Goal: Task Accomplishment & Management: Complete application form

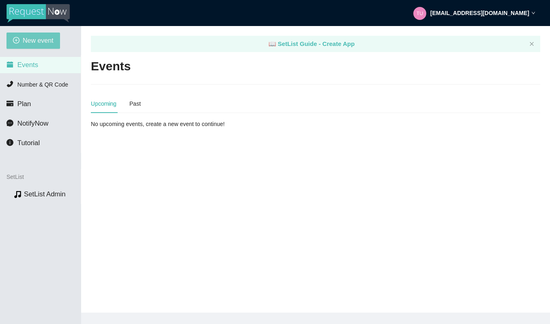
click at [29, 41] on span "New event" at bounding box center [38, 40] width 31 height 10
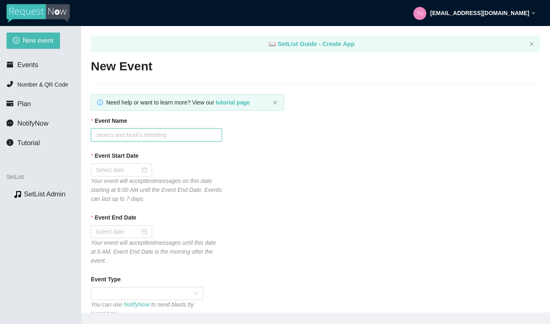
click at [112, 136] on input "Event Name" at bounding box center [156, 134] width 131 height 13
type input "Monday Karaoke with The Radio Band"
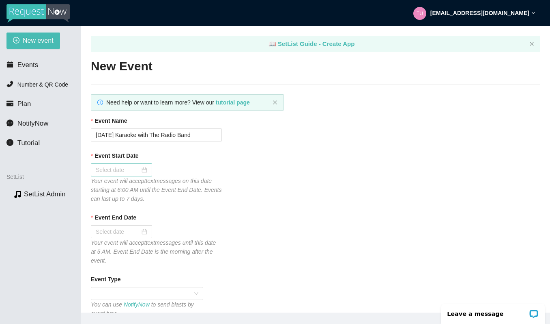
click at [128, 169] on input "Event Start Date" at bounding box center [118, 169] width 44 height 9
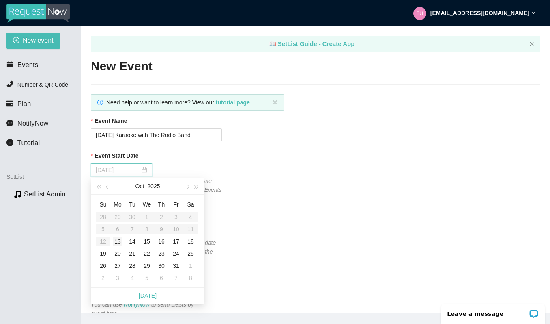
type input "10/13/2025"
click at [117, 238] on div "13" at bounding box center [118, 241] width 10 height 10
type input "10/14/2025"
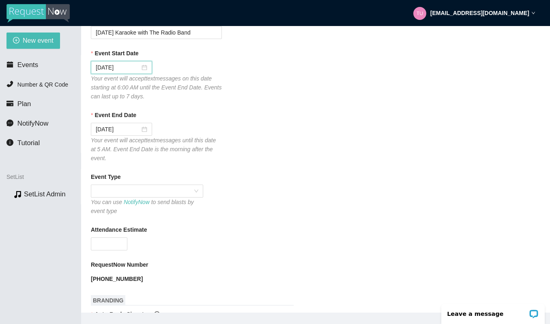
scroll to position [112, 0]
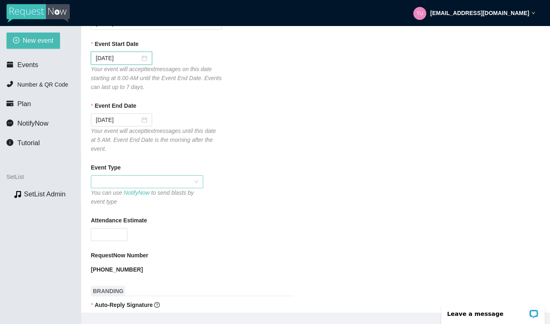
click at [127, 181] on span at bounding box center [147, 181] width 103 height 12
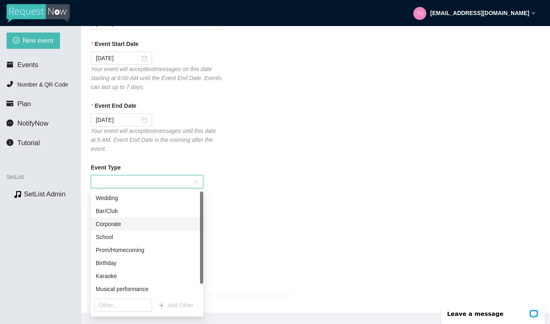
click at [109, 224] on div "Corporate" at bounding box center [147, 223] width 103 height 9
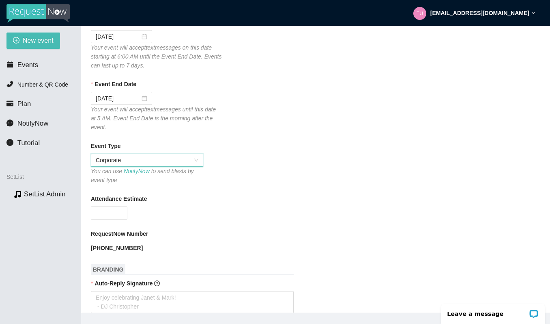
scroll to position [143, 0]
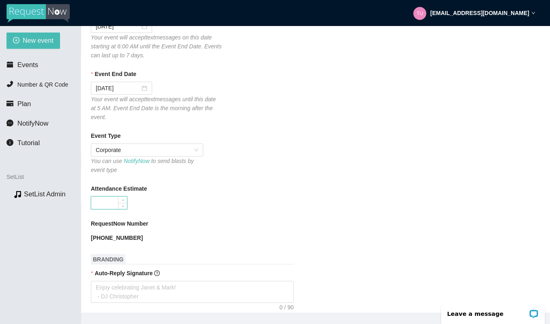
click at [111, 197] on input "Attendance Estimate" at bounding box center [109, 202] width 36 height 12
type input "450"
click at [198, 208] on div "450" at bounding box center [156, 202] width 131 height 13
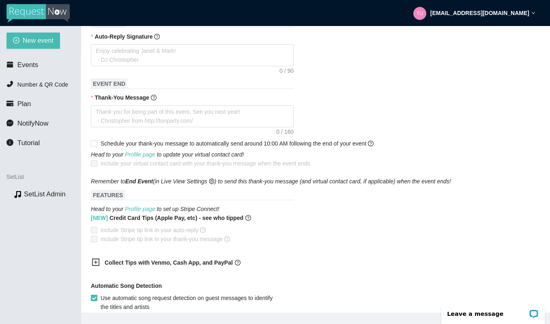
scroll to position [279, 0]
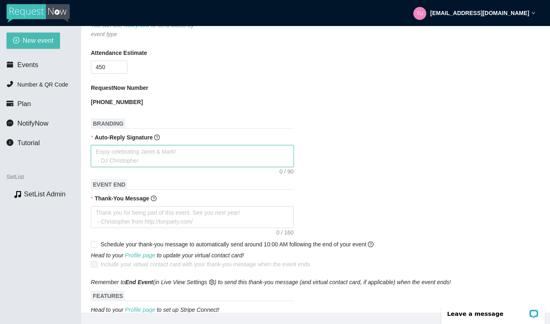
click at [140, 157] on textarea "Auto-Reply Signature" at bounding box center [192, 156] width 203 height 22
type textarea "T"
type textarea "Th"
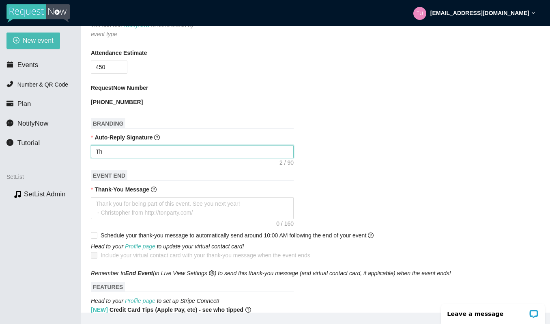
type textarea "Tha"
type textarea "Than"
type textarea "Thank"
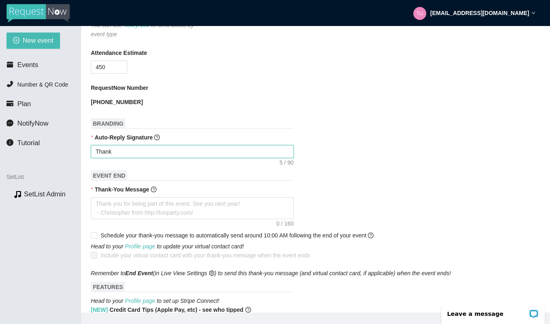
type textarea "Thanks"
type textarea "Thanks f"
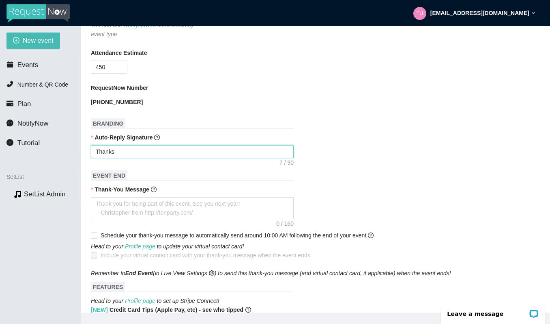
type textarea "Thanks f"
type textarea "Thanks fo"
type textarea "Thanks for"
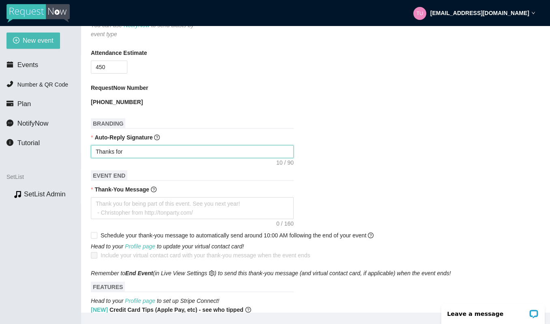
type textarea "Thanks for"
type textarea "Thanks for p"
type textarea "Thanks for pu"
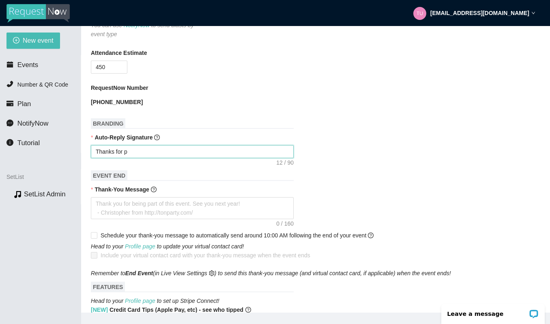
type textarea "Thanks for pu"
type textarea "Thanks for put"
type textarea "Thanks for putt"
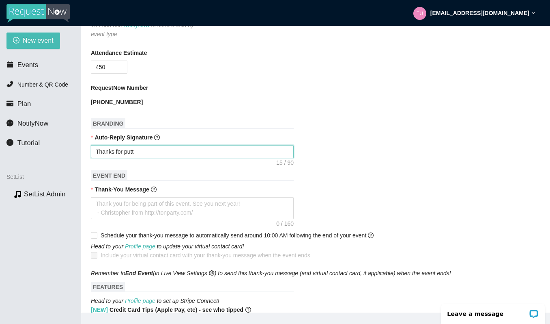
type textarea "Thanks for putti"
type textarea "Thanks for puttin"
type textarea "Thanks for putti"
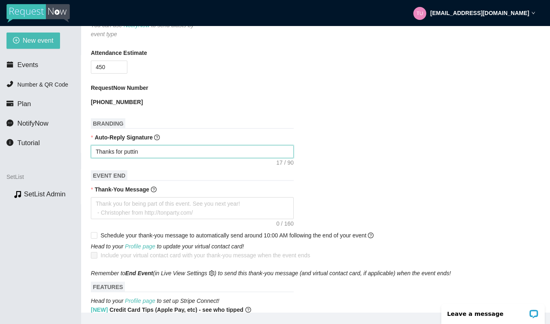
type textarea "Thanks for putti"
type textarea "Thanks for putt"
type textarea "Thanks for put"
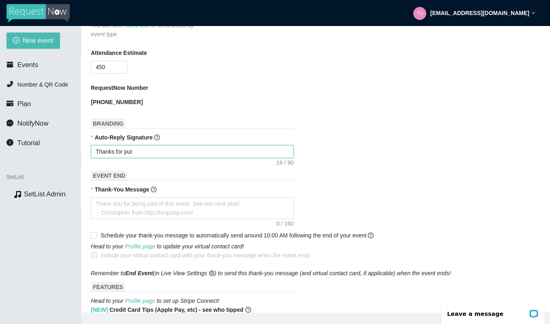
type textarea "Thanks for pu"
type textarea "Thanks for p"
type textarea "Thanks for"
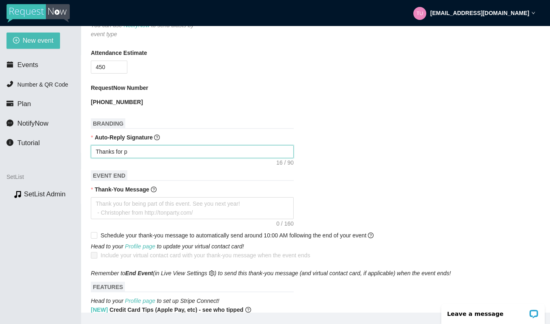
type textarea "Thanks for"
type textarea "Thanks fo"
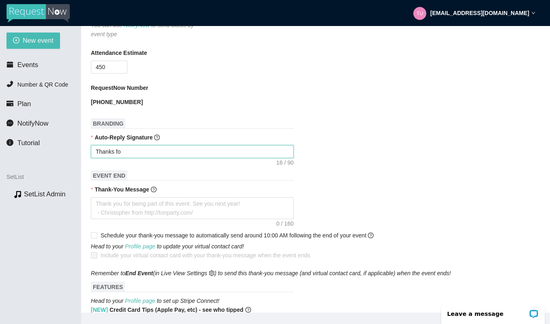
type textarea "Thanks f"
type textarea "Thanks"
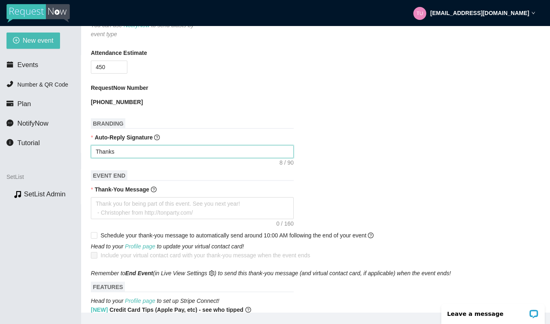
type textarea "Thanks"
type textarea "Thank"
type textarea "Than"
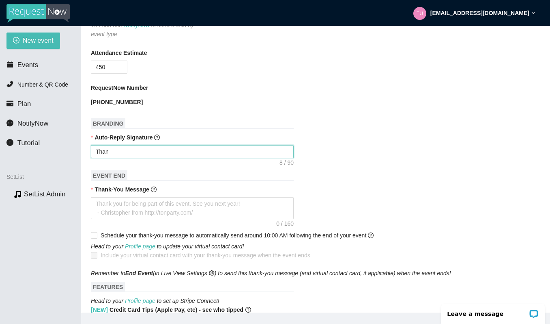
type textarea "Tha"
type textarea "Th"
type textarea "T"
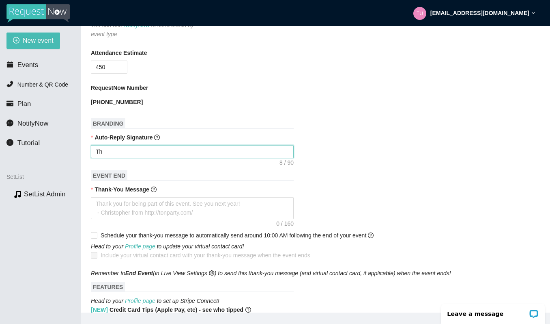
type textarea "T"
type textarea "Enjoy celebrating Janet & Mark! - DJ Christopher"
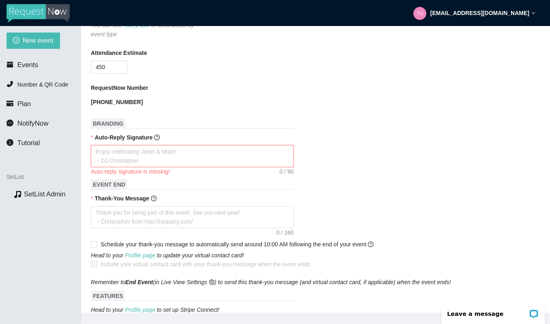
type textarea "T"
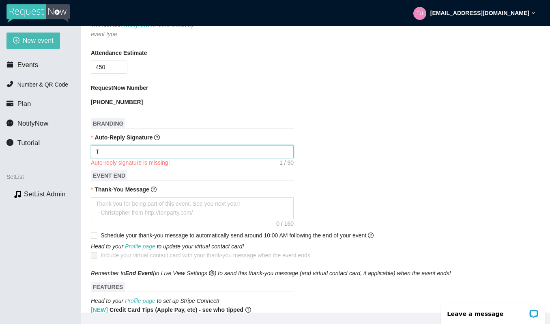
type textarea "Th"
type textarea "The"
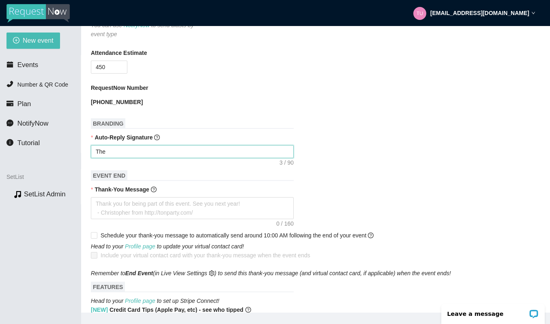
type textarea "The"
type textarea "The R"
type textarea "The Ra"
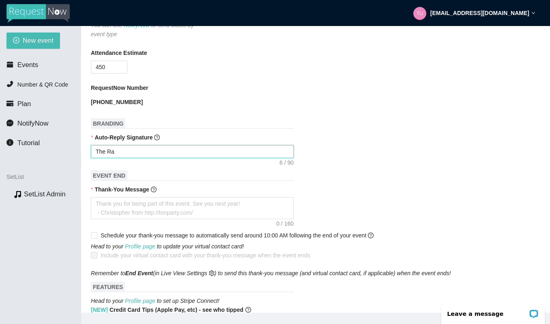
type textarea "The Rad"
type textarea "The Radi"
type textarea "The Radio"
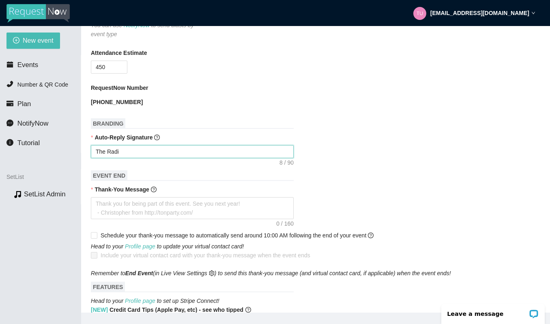
type textarea "The Radio"
type textarea "The Radio B"
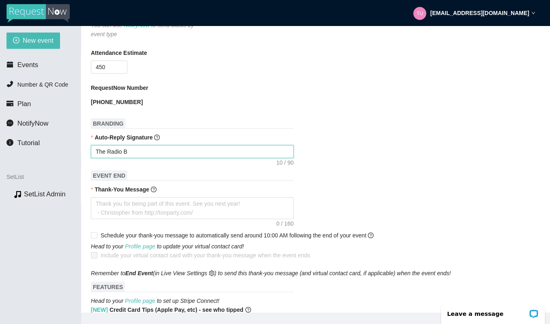
type textarea "The Radio Ba"
type textarea "The Radio Ban"
type textarea "The Radio Band"
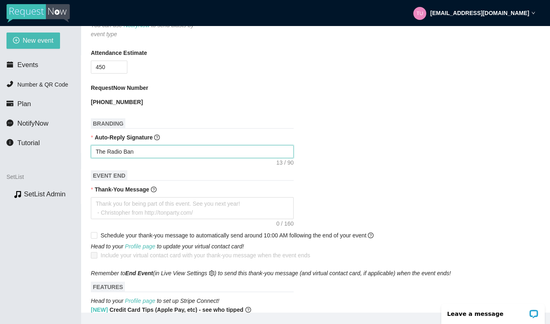
type textarea "The Radio Band"
type textarea "The Radio Band g"
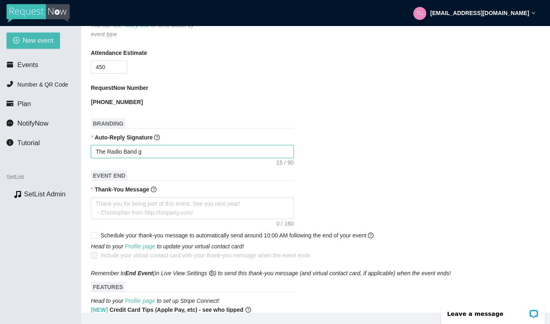
type textarea "The Radio Band go"
type textarea "The Radio Band got"
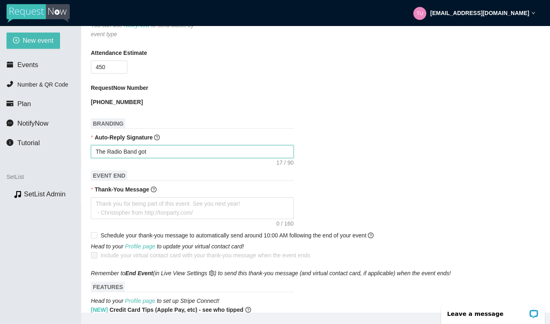
type textarea "The Radio Band got"
type textarea "The Radio Band got y"
type textarea "The Radio Band got yo"
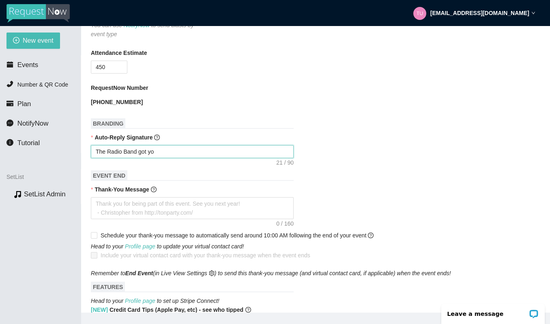
type textarea "The Radio Band got you"
type textarea "The Radio Band got your"
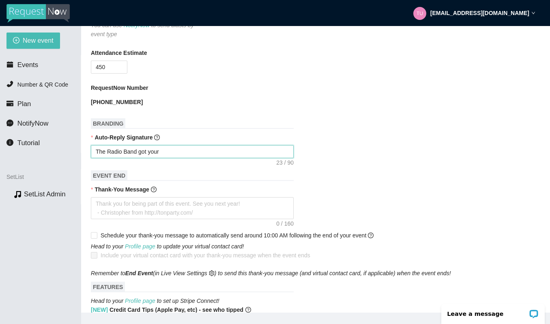
type textarea "The Radio Band got your"
type textarea "The Radio Band got your r"
type textarea "The Radio Band got your re"
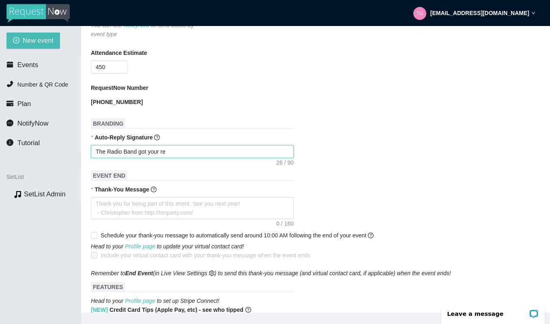
type textarea "The Radio Band got your req"
type textarea "The Radio Band got your reqq"
type textarea "The Radio Band got your reqqu"
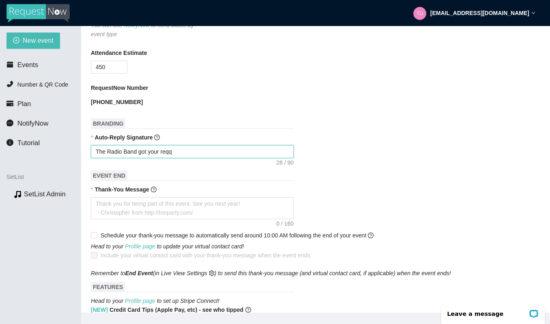
type textarea "The Radio Band got your reqqu"
type textarea "The Radio Band got your reqq"
type textarea "The Radio Band got your req"
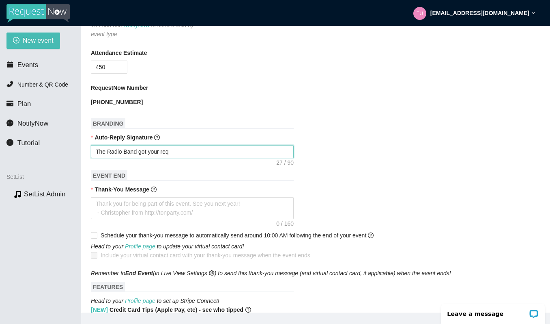
type textarea "The Radio Band got your reqe"
type textarea "The Radio Band got your req"
type textarea "The Radio Band got your requ"
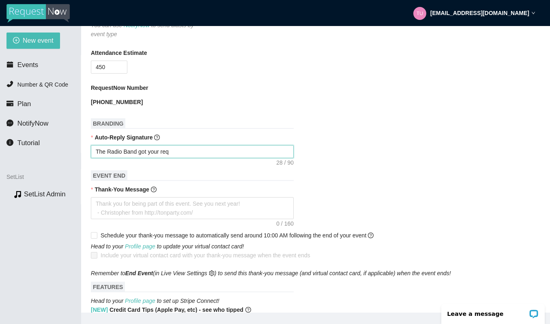
type textarea "The Radio Band got your requ"
type textarea "The Radio Band got your reque"
type textarea "The Radio Band got your reques"
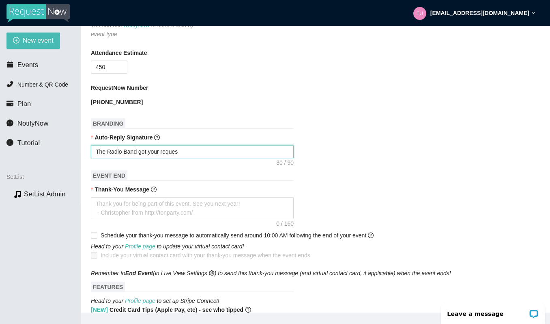
type textarea "The Radio Band got your request"
type textarea "The Radio Band got your request!"
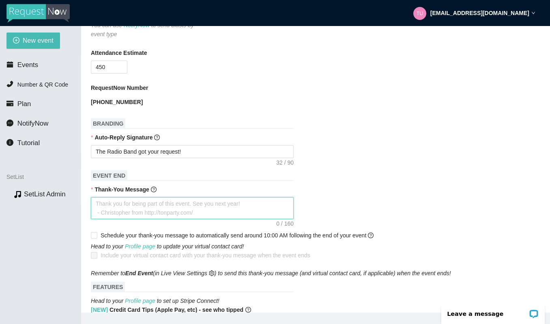
click at [127, 205] on textarea "Thank-You Message" at bounding box center [192, 208] width 203 height 22
type textarea "T"
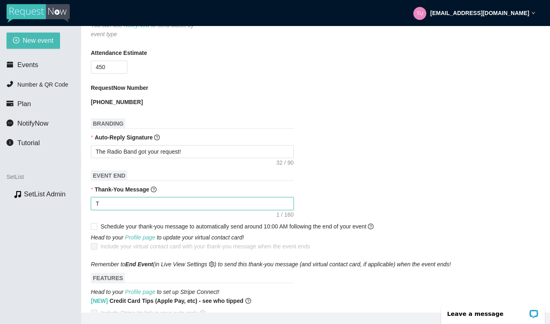
type textarea "Th"
type textarea "Tha"
type textarea "Than"
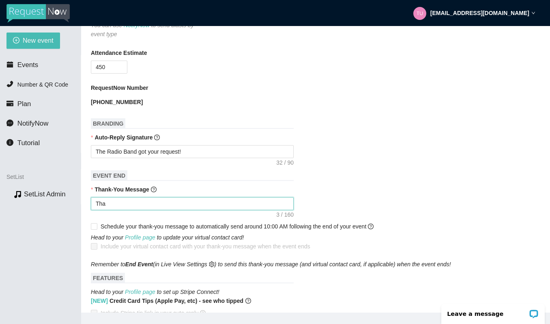
type textarea "Than"
type textarea "Thank"
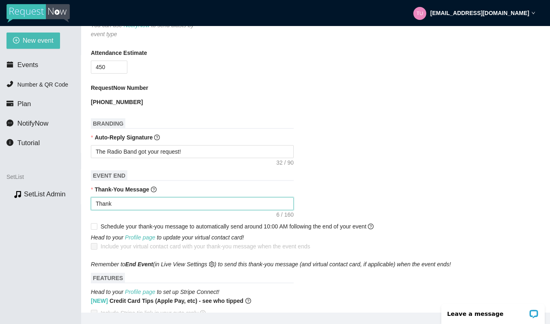
type textarea "Thank y"
type textarea "Thank yo"
type textarea "Thank you"
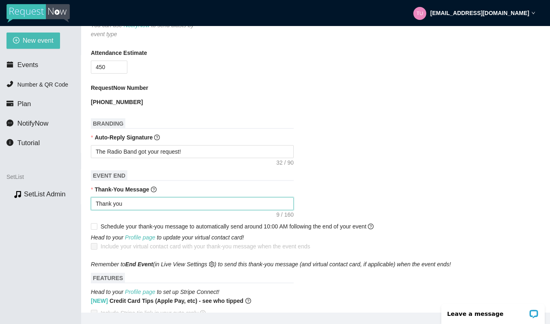
type textarea "Thank you"
type textarea "Thank you s"
type textarea "Thank you so"
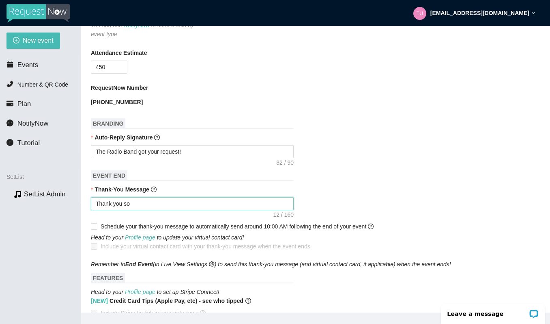
type textarea "Thank you s"
type textarea "Thank you"
type textarea "Thank you f"
type textarea "Thank you fo"
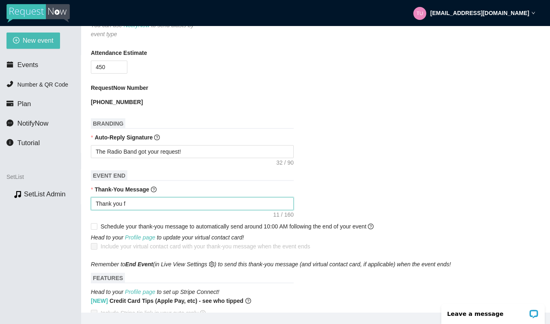
type textarea "Thank you fo"
type textarea "Thank you for"
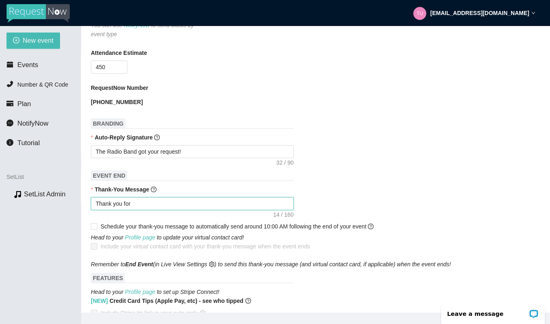
type textarea "Thank you for s"
type textarea "Thank you for si"
type textarea "Thank you for sin"
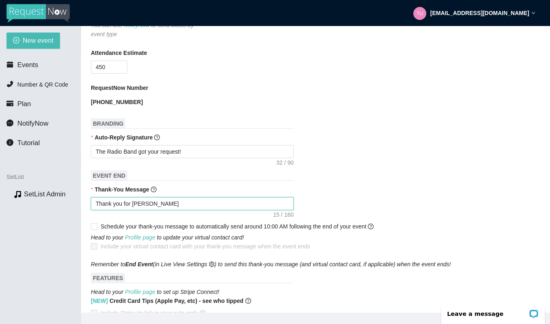
type textarea "Thank you for sin"
type textarea "Thank you for sing"
type textarea "Thank you for singi"
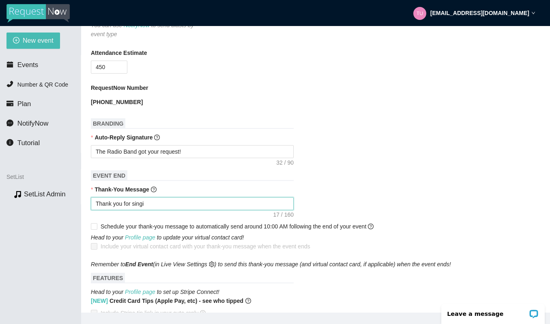
type textarea "Thank you for singin"
type textarea "Thank you for singing"
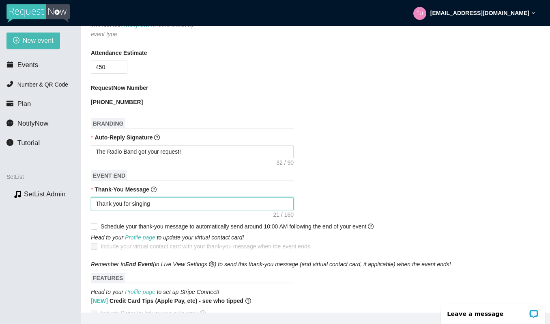
type textarea "Thank you for singing"
type textarea "Thank you for singing w"
type textarea "Thank you for singing wi"
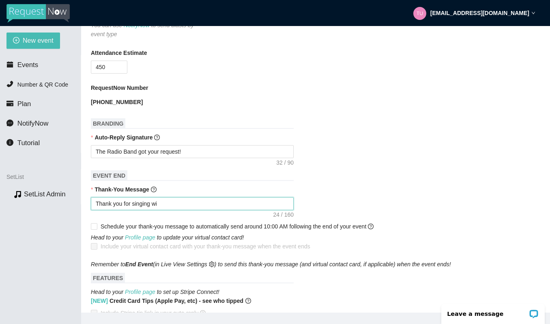
type textarea "Thank you for singing wit"
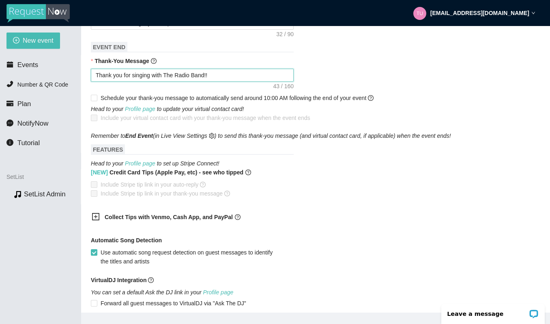
scroll to position [488, 0]
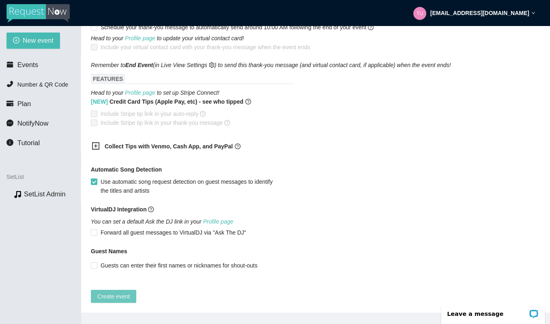
click at [112, 291] on span "Create event" at bounding box center [113, 295] width 32 height 9
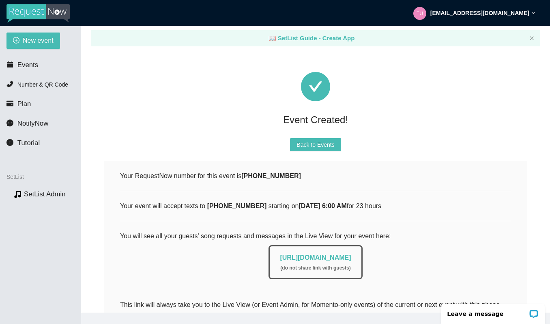
scroll to position [0, 0]
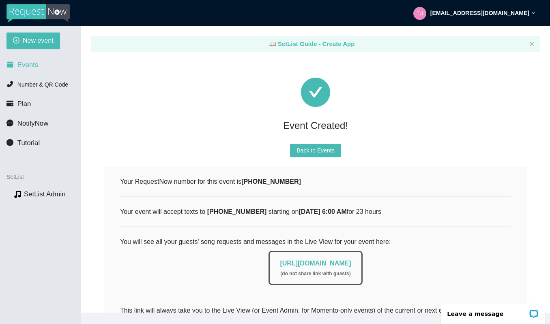
click at [30, 68] on span "Events" at bounding box center [27, 65] width 21 height 8
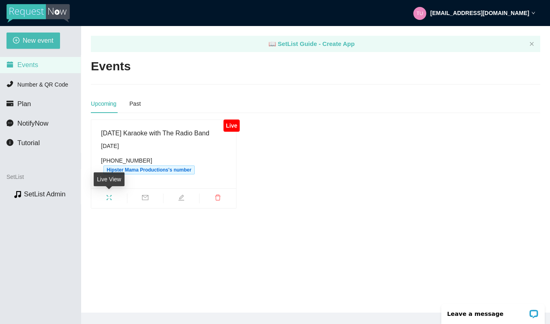
click at [108, 196] on icon "fullscreen" at bounding box center [109, 197] width 6 height 6
